Goal: Task Accomplishment & Management: Manage account settings

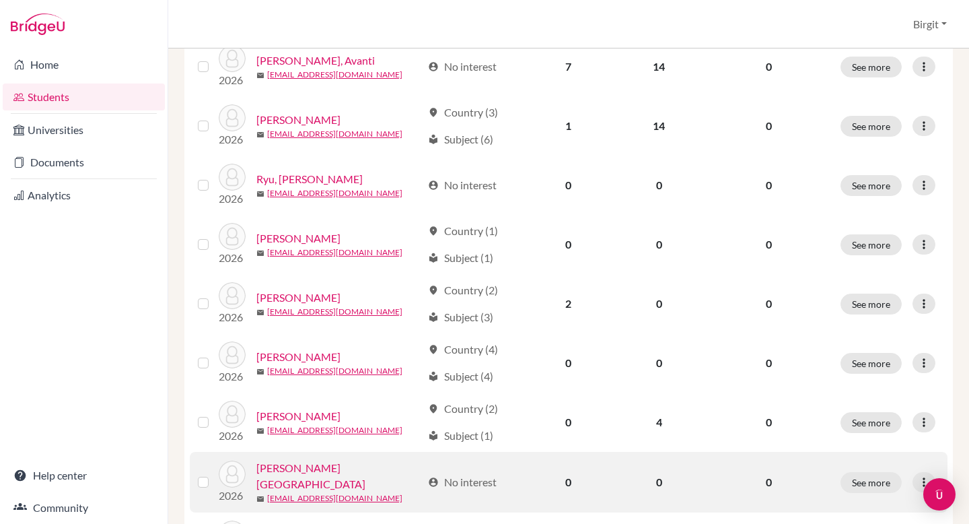
scroll to position [718, 0]
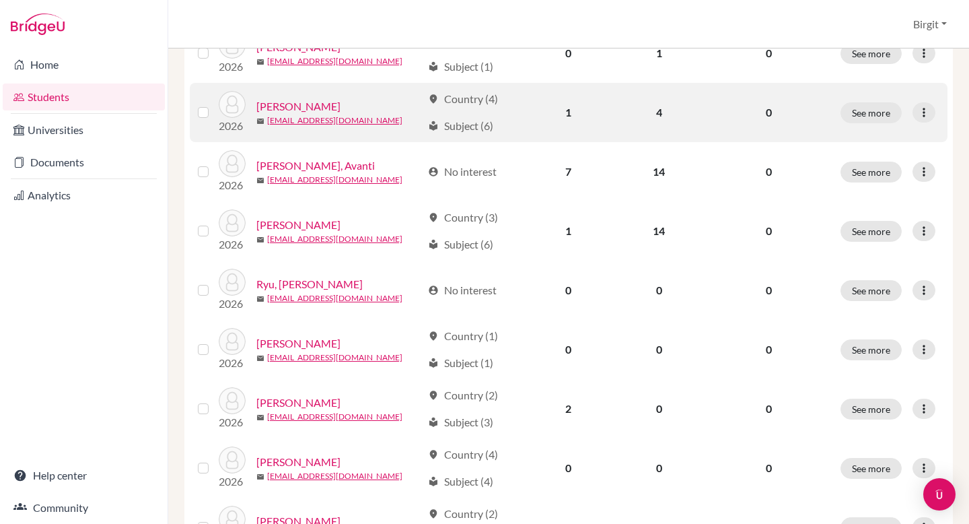
click at [301, 104] on link "[PERSON_NAME]" at bounding box center [298, 106] width 84 height 16
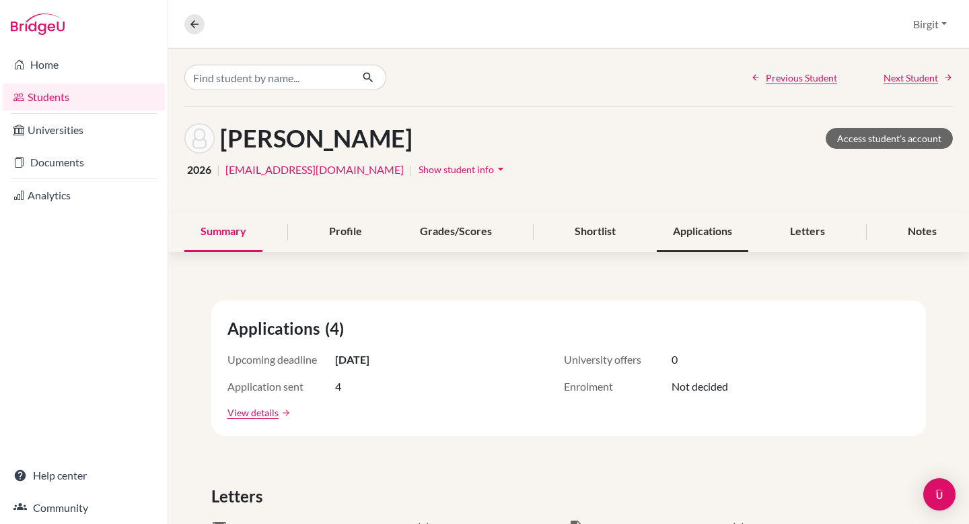
click at [691, 235] on div "Applications" at bounding box center [703, 232] width 92 height 40
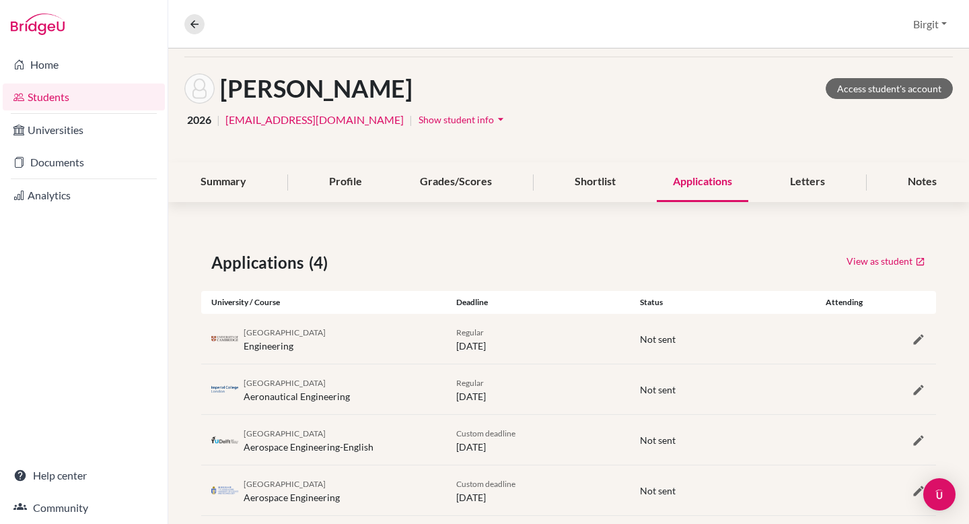
scroll to position [74, 0]
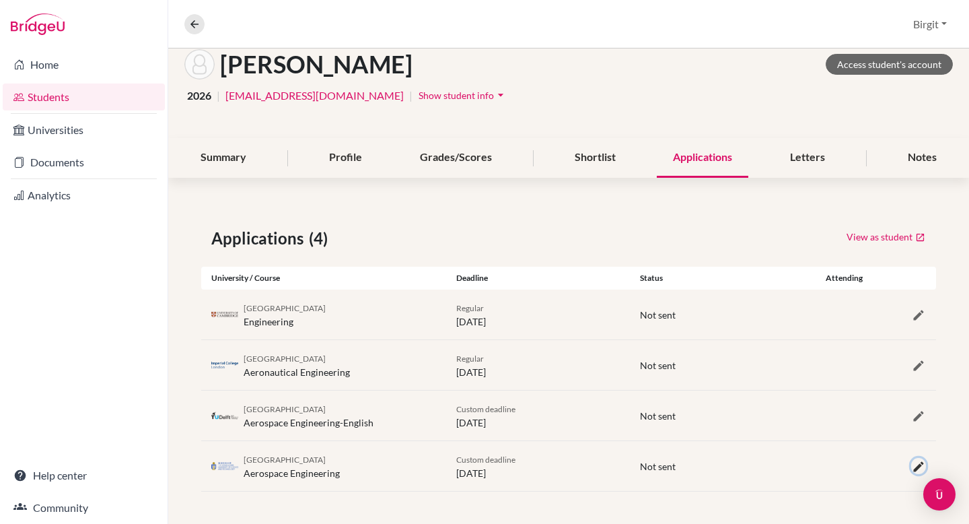
click at [912, 466] on icon "button" at bounding box center [918, 466] width 13 height 13
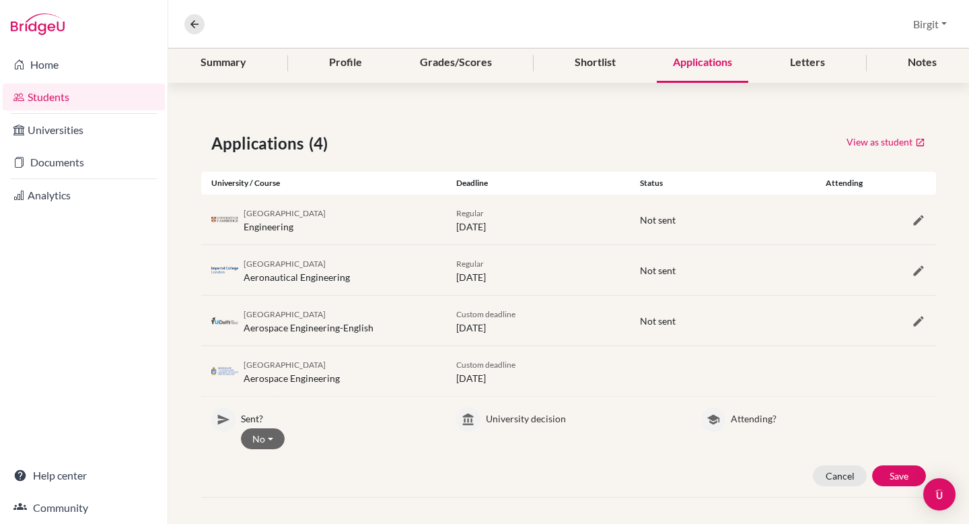
scroll to position [153, 0]
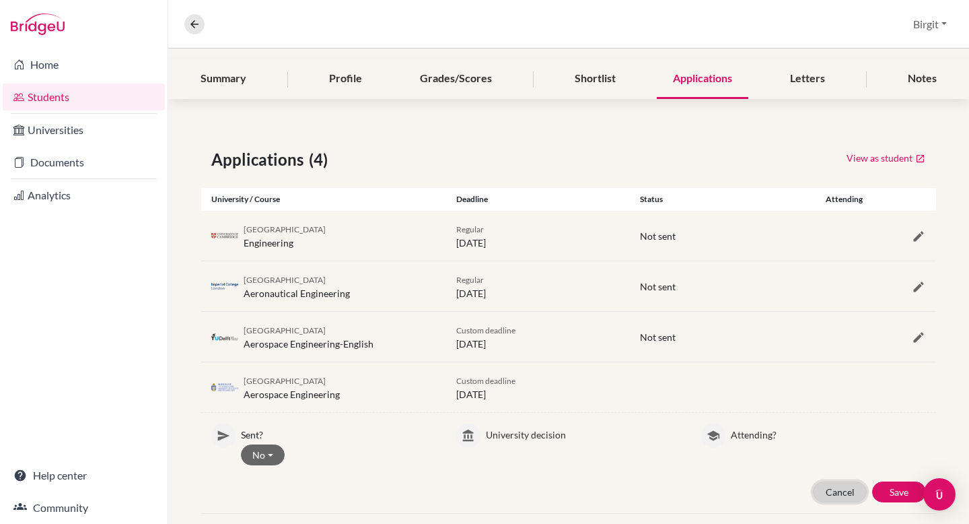
click at [823, 490] on button "Cancel" at bounding box center [840, 491] width 54 height 21
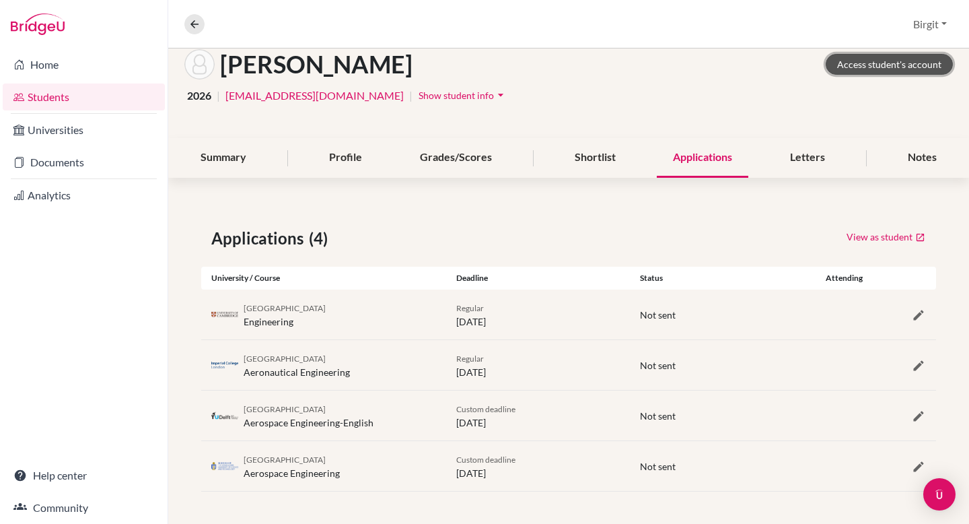
click at [865, 65] on link "Access student's account" at bounding box center [889, 64] width 127 height 21
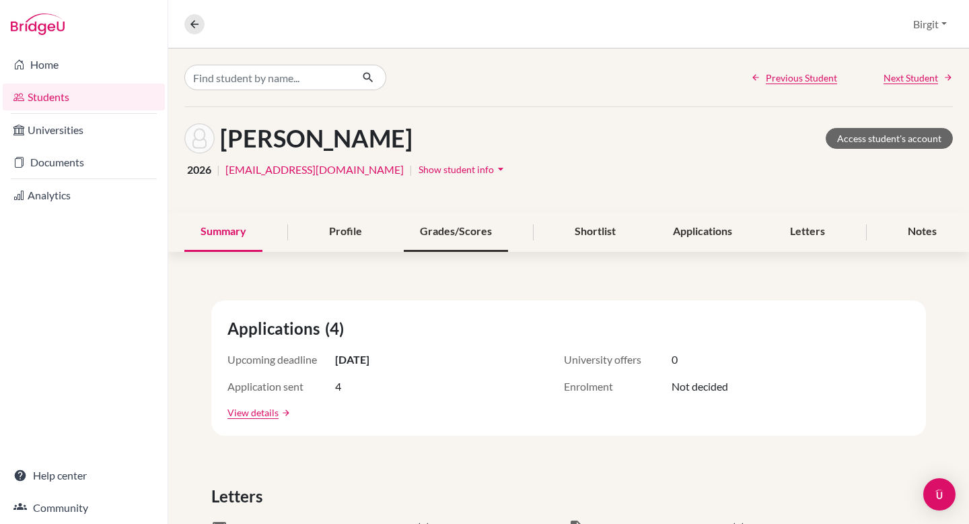
click at [484, 237] on div "Grades/Scores" at bounding box center [456, 232] width 104 height 40
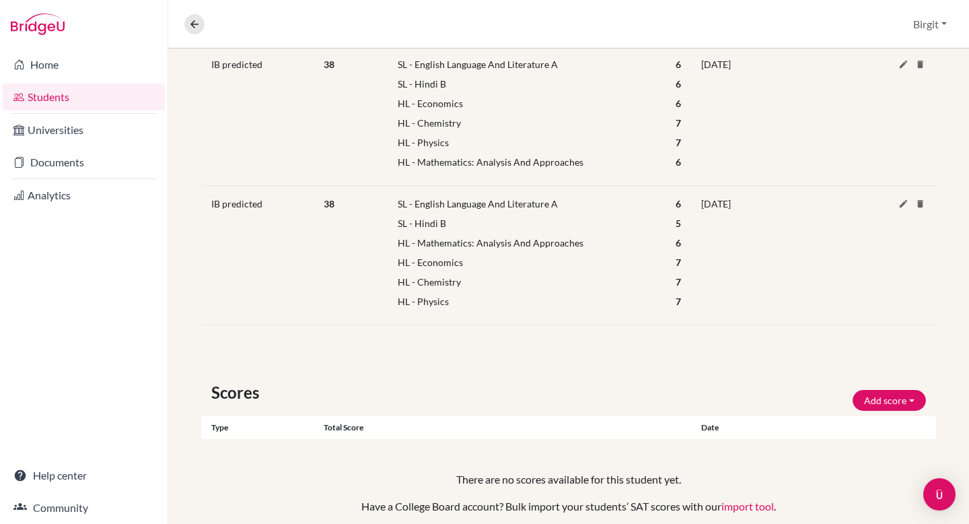
scroll to position [372, 0]
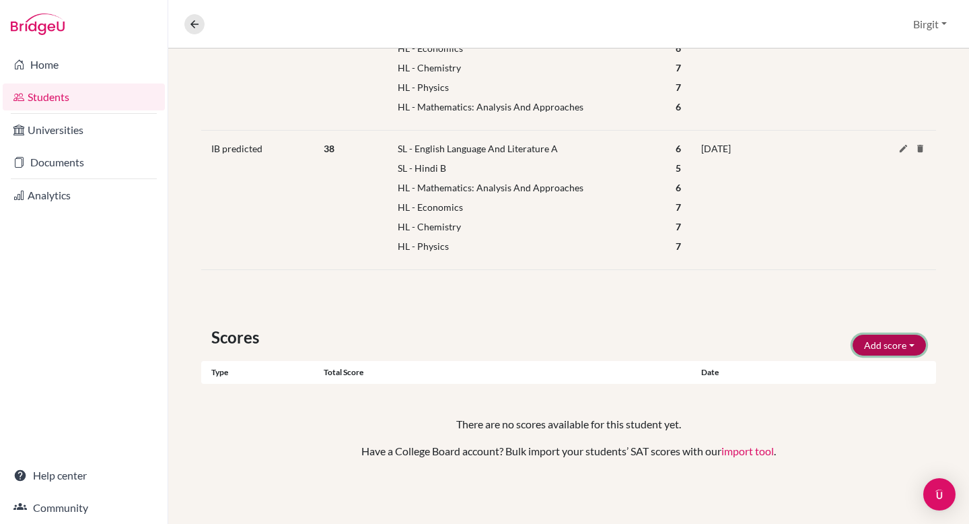
click at [870, 342] on button "Add score" at bounding box center [889, 344] width 73 height 21
click at [869, 370] on button "SAT" at bounding box center [871, 374] width 106 height 22
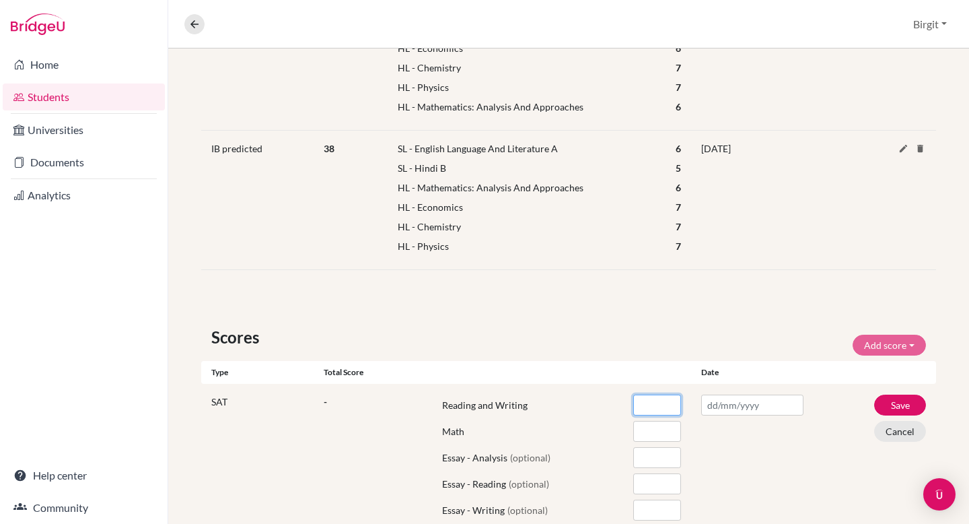
click at [643, 405] on input "number" at bounding box center [657, 404] width 48 height 21
type input "720"
click at [652, 436] on input "number" at bounding box center [657, 431] width 48 height 21
type input "800"
click at [725, 448] on div at bounding box center [752, 459] width 122 height 131
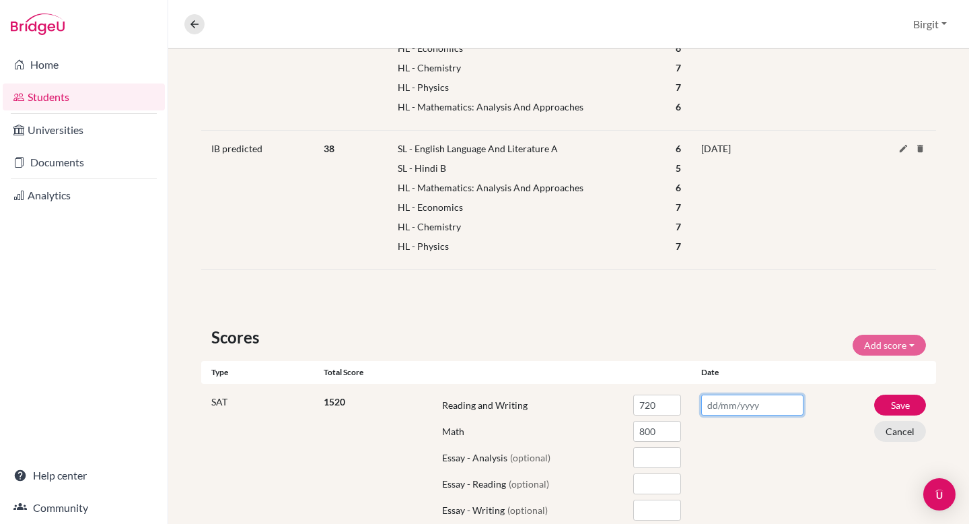
click at [738, 408] on input "text" at bounding box center [752, 404] width 102 height 21
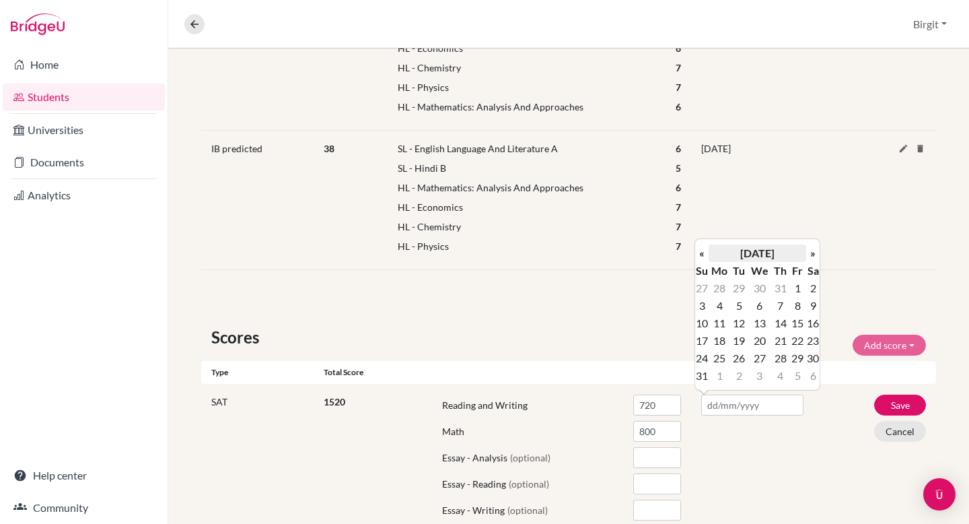
click at [781, 252] on th "[DATE]" at bounding box center [758, 252] width 98 height 17
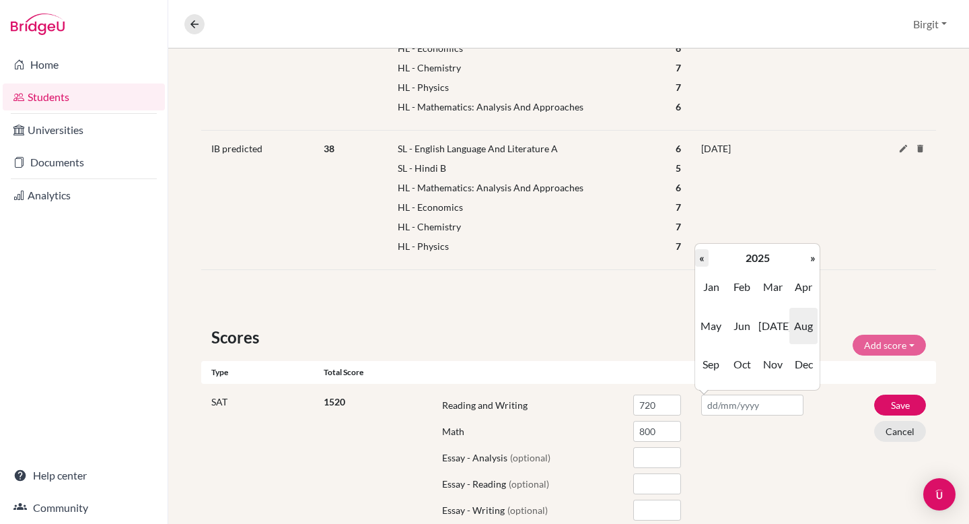
click at [702, 256] on th "«" at bounding box center [701, 257] width 13 height 17
click at [808, 322] on span "Aug" at bounding box center [803, 326] width 28 height 36
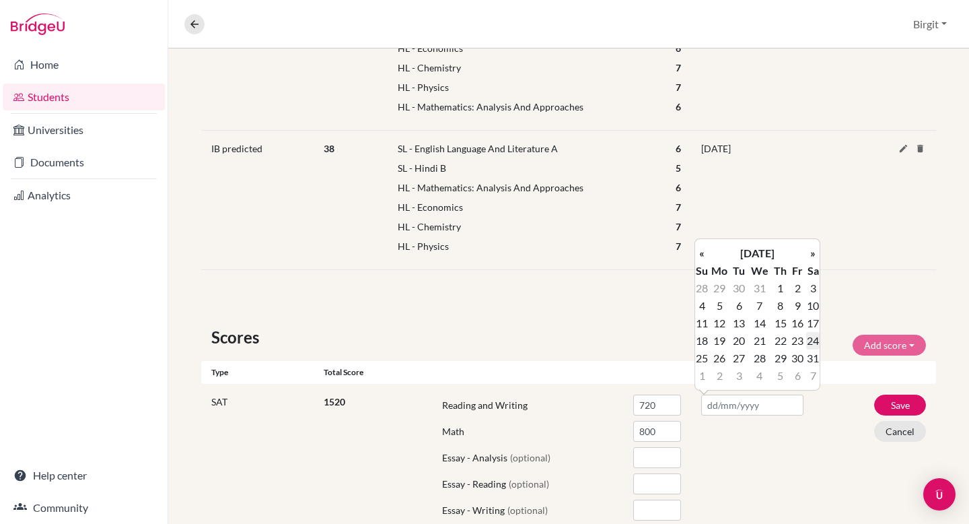
click at [813, 336] on td "24" at bounding box center [812, 340] width 13 height 17
type input "[DATE]"
click at [830, 425] on div "SAT 1520 Reading and Writing 720 Math 800 Essay - Analysis (optional) Essay - R…" at bounding box center [568, 460] width 735 height 153
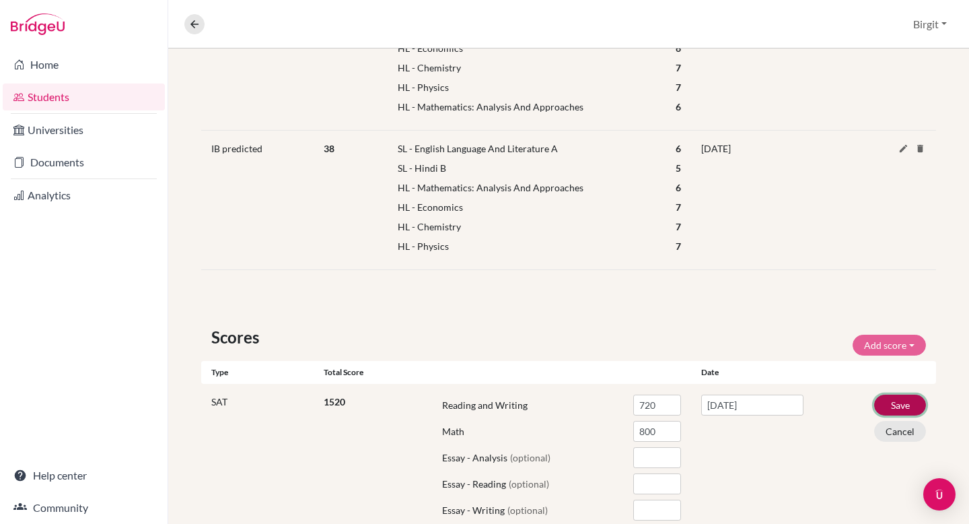
click at [898, 402] on button "Save" at bounding box center [900, 404] width 52 height 21
